Goal: Task Accomplishment & Management: Manage account settings

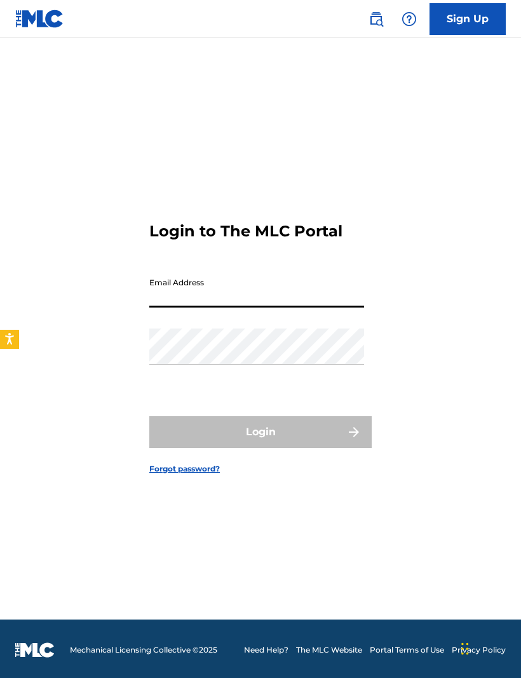
click at [301, 302] on input "Email Address" at bounding box center [256, 289] width 215 height 36
type input "[EMAIL_ADDRESS][DOMAIN_NAME]"
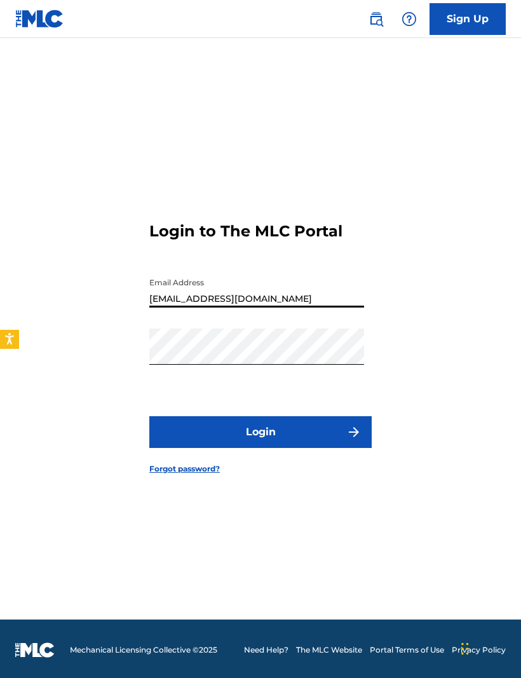
click at [260, 448] on button "Login" at bounding box center [260, 432] width 222 height 32
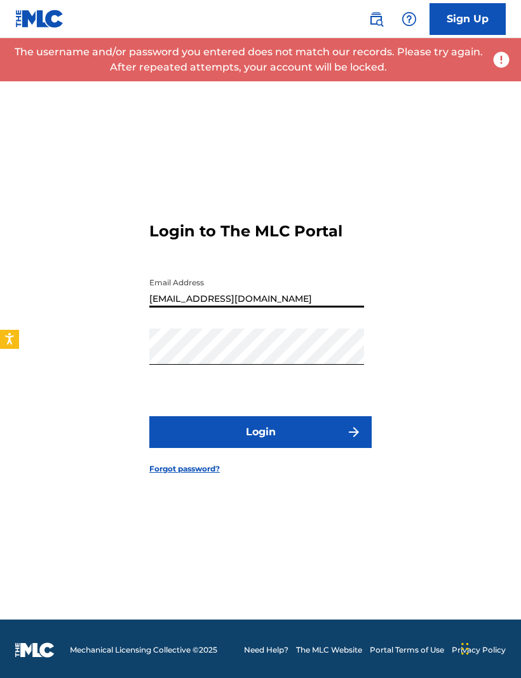
click at [292, 448] on button "Login" at bounding box center [260, 432] width 222 height 32
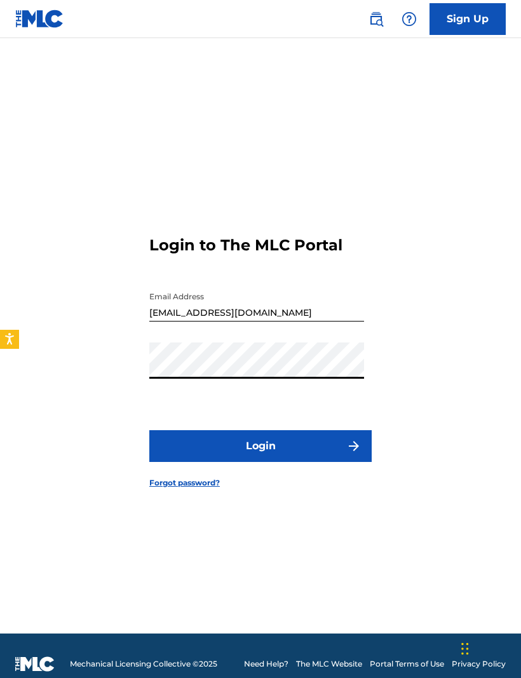
click at [363, 462] on button "Login" at bounding box center [260, 446] width 222 height 32
click at [293, 445] on form "Login to The MLC Portal Email Address [EMAIL_ADDRESS][DOMAIN_NAME] Password Log…" at bounding box center [260, 351] width 222 height 563
click at [354, 455] on button "Login" at bounding box center [260, 446] width 222 height 32
click at [349, 454] on img "submit" at bounding box center [353, 445] width 15 height 15
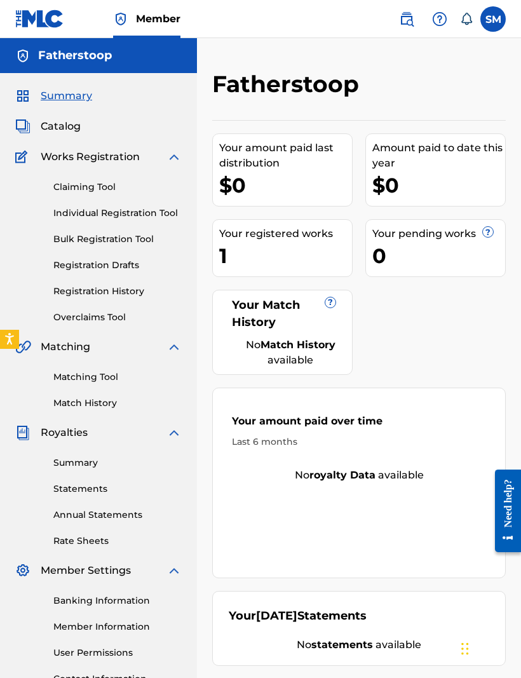
click at [302, 245] on div "1" at bounding box center [285, 255] width 133 height 29
click at [253, 259] on div "1" at bounding box center [285, 255] width 133 height 29
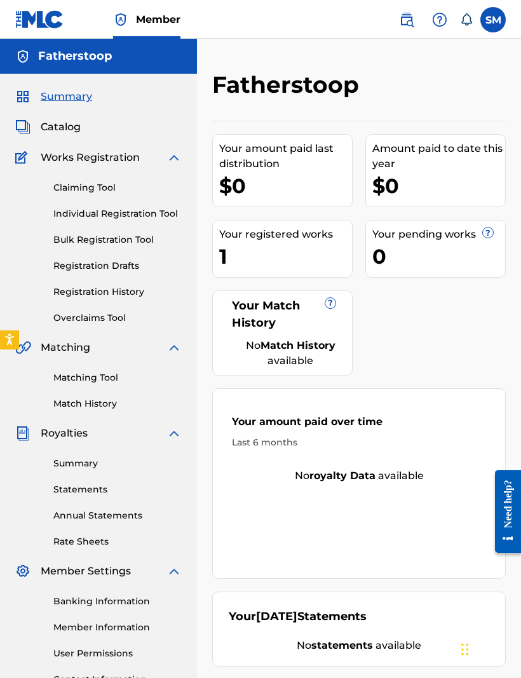
click at [67, 133] on span "Catalog" at bounding box center [61, 126] width 40 height 15
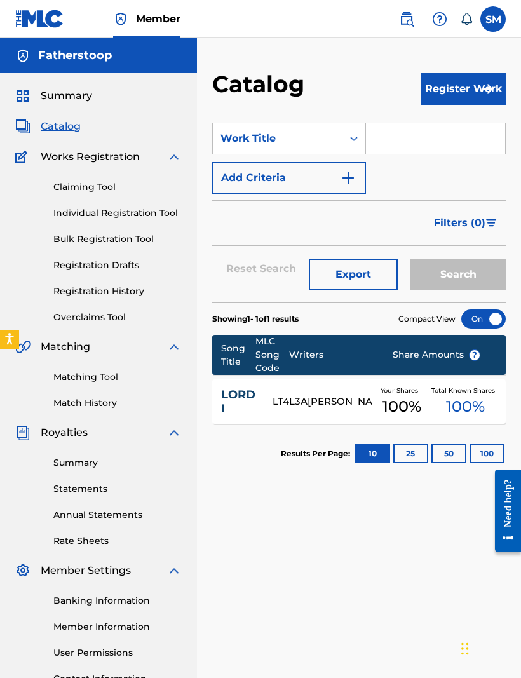
click at [93, 169] on div "Claiming Tool Individual Registration Tool Bulk Registration Tool Registration …" at bounding box center [98, 244] width 166 height 159
click at [114, 186] on link "Claiming Tool" at bounding box center [117, 186] width 128 height 13
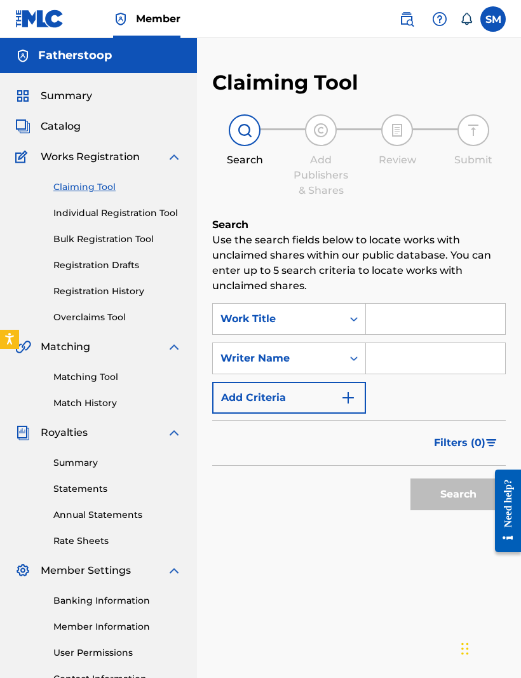
click at [103, 229] on div "Claiming Tool Individual Registration Tool Bulk Registration Tool Registration …" at bounding box center [98, 244] width 166 height 159
click at [141, 215] on link "Individual Registration Tool" at bounding box center [117, 212] width 128 height 13
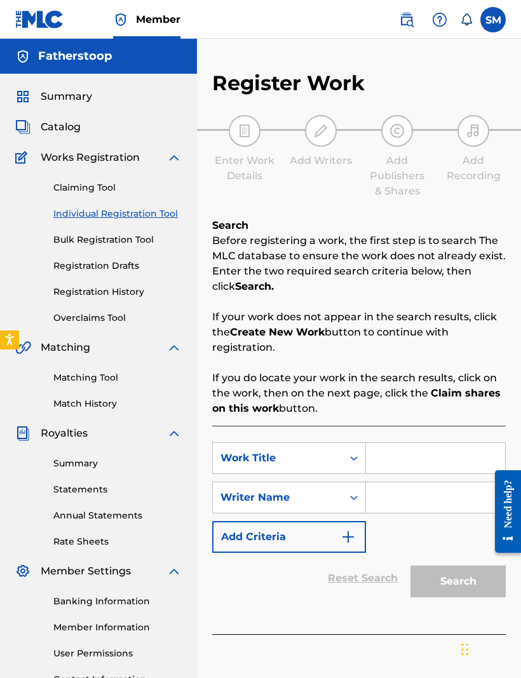
click at [105, 256] on div "Claiming Tool Individual Registration Tool Bulk Registration Tool Registration …" at bounding box center [98, 244] width 166 height 159
click at [114, 279] on div "Claiming Tool Individual Registration Tool Bulk Registration Tool Registration …" at bounding box center [98, 244] width 166 height 159
click at [117, 245] on link "Bulk Registration Tool" at bounding box center [117, 238] width 128 height 13
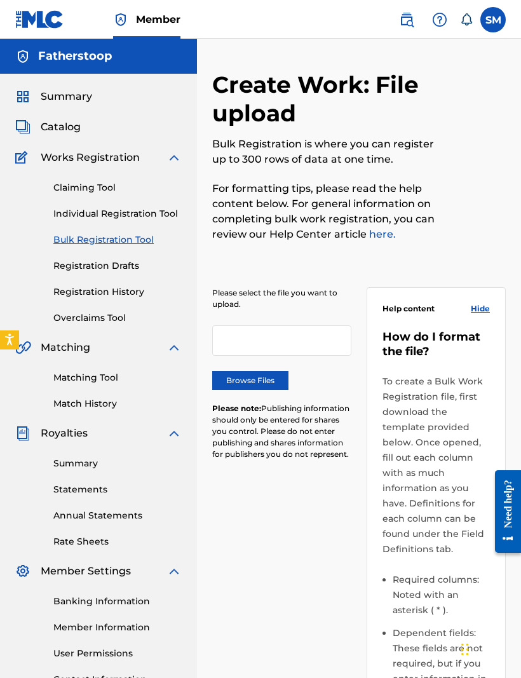
click at [95, 295] on link "Registration History" at bounding box center [117, 291] width 128 height 13
